Goal: Transaction & Acquisition: Purchase product/service

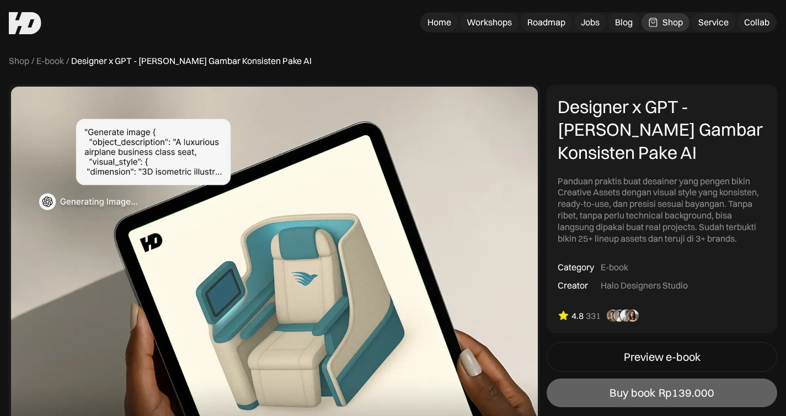
click at [51, 62] on div "E-book" at bounding box center [50, 61] width 28 height 12
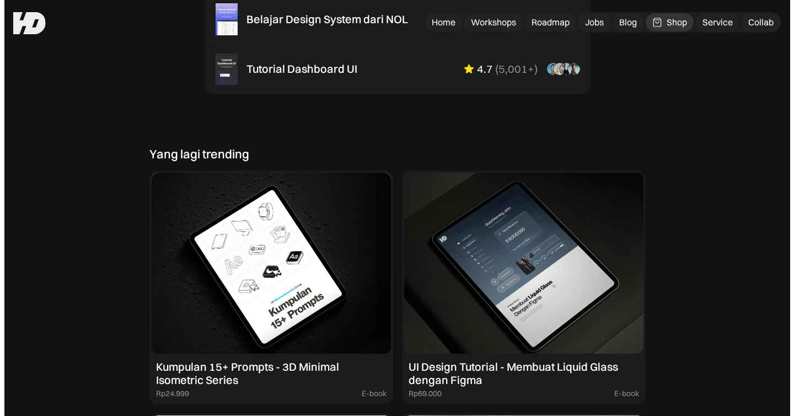
scroll to position [884, 0]
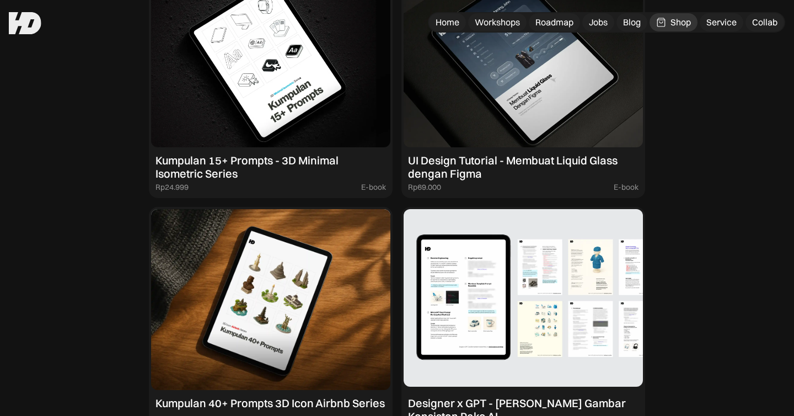
scroll to position [1092, 0]
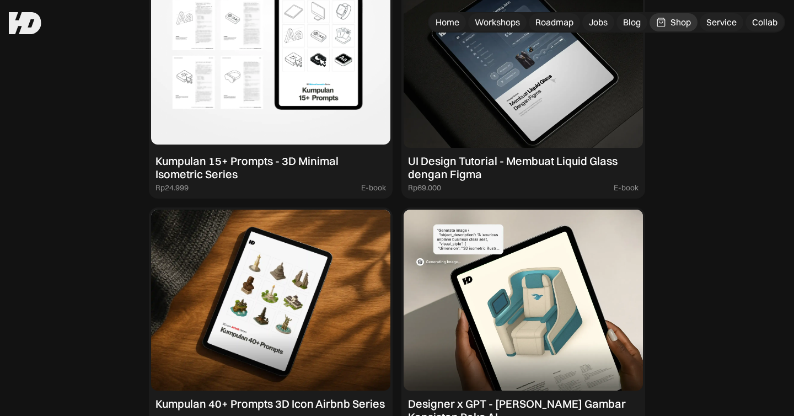
click at [325, 84] on img at bounding box center [270, 57] width 239 height 181
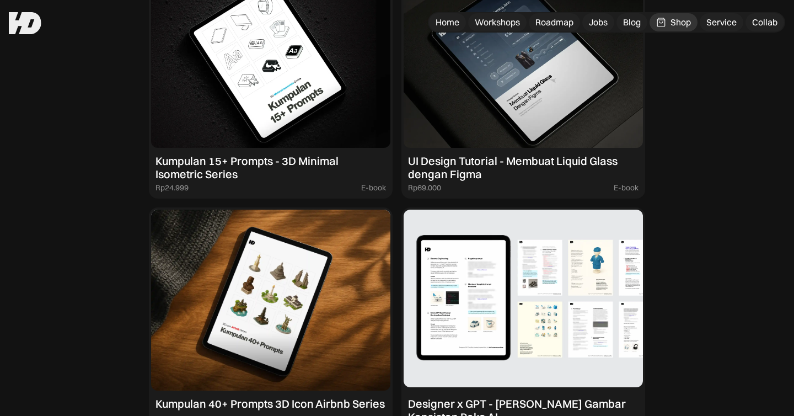
click at [481, 284] on img at bounding box center [523, 300] width 239 height 181
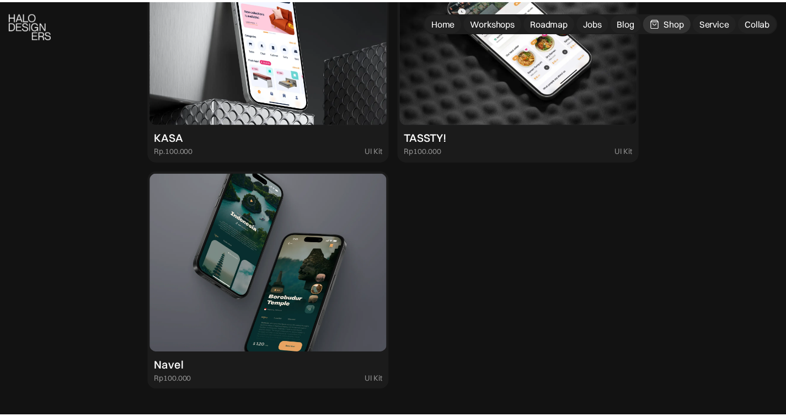
scroll to position [3088, 0]
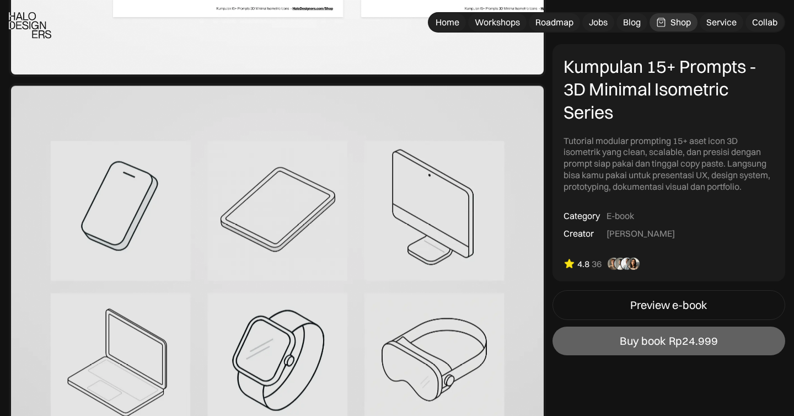
scroll to position [1248, 0]
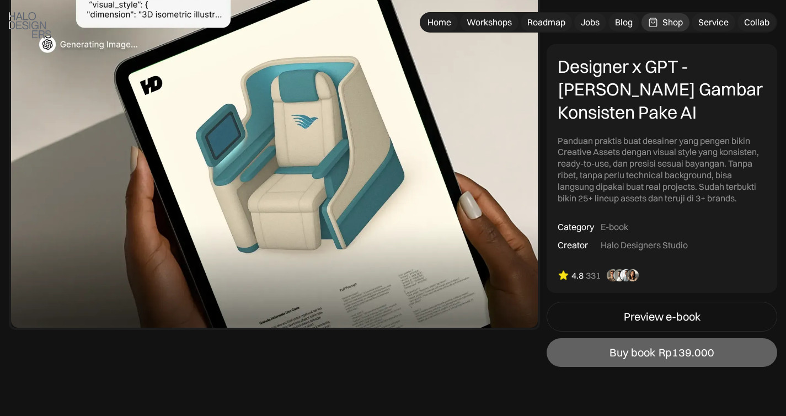
scroll to position [195, 0]
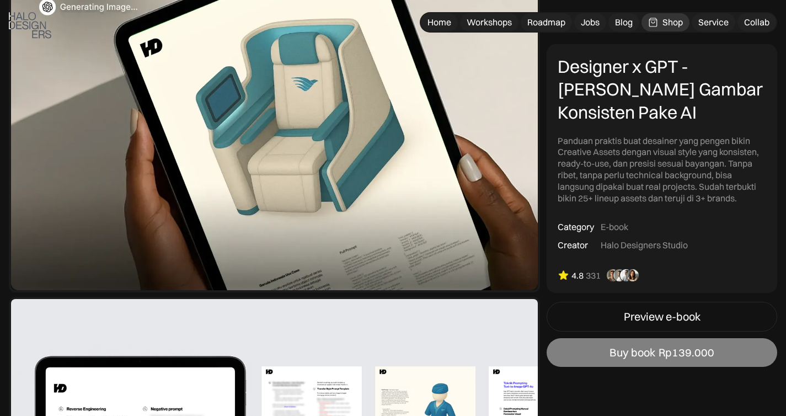
click at [636, 353] on div "Buy book" at bounding box center [632, 352] width 46 height 13
